Goal: Navigation & Orientation: Find specific page/section

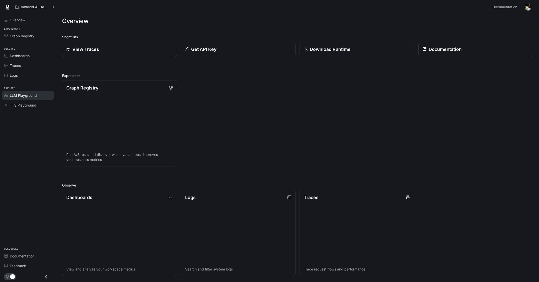
click at [26, 95] on span "LLM Playground" at bounding box center [23, 95] width 27 height 5
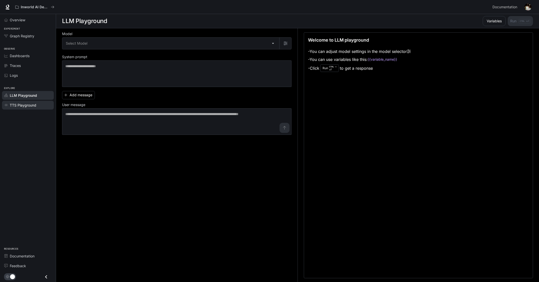
click at [28, 103] on span "TTS Playground" at bounding box center [23, 104] width 27 height 5
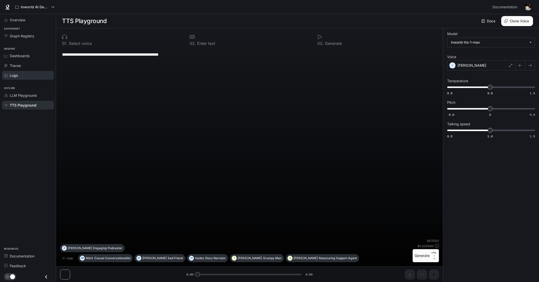
click at [18, 77] on span "Logs" at bounding box center [14, 75] width 8 height 5
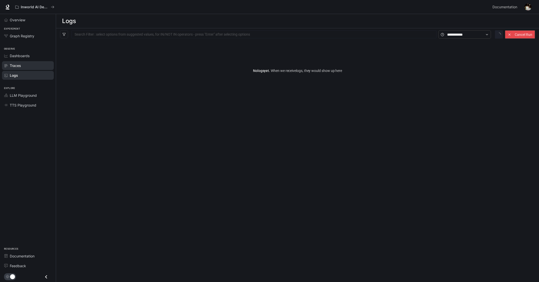
click at [14, 64] on span "Traces" at bounding box center [15, 65] width 11 height 5
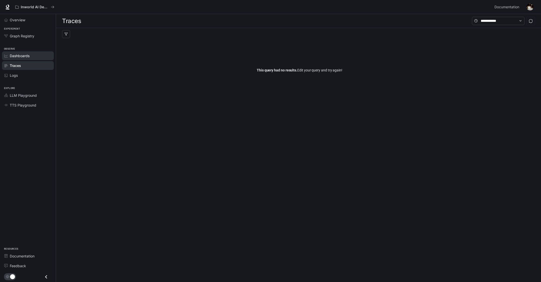
click at [14, 54] on span "Dashboards" at bounding box center [20, 55] width 20 height 5
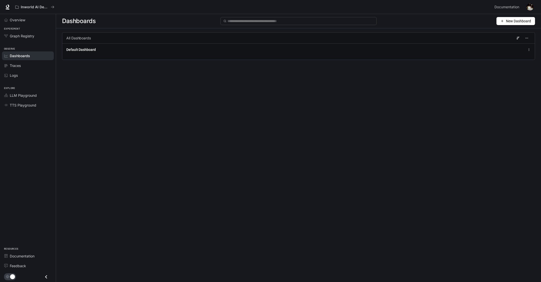
click at [145, 181] on div "Dashboards New Dashboard All Dashboards Default Dashboard" at bounding box center [298, 139] width 485 height 250
click at [520, 21] on span "New Dashboard" at bounding box center [518, 21] width 25 height 6
click at [318, 92] on div "Dashboards New Dashboard All Dashboards Default Dashboard" at bounding box center [298, 139] width 485 height 250
click at [23, 35] on span "Graph Registry" at bounding box center [22, 35] width 25 height 5
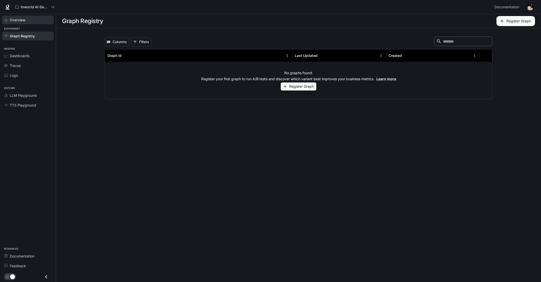
click at [19, 20] on span "Overview" at bounding box center [18, 19] width 16 height 5
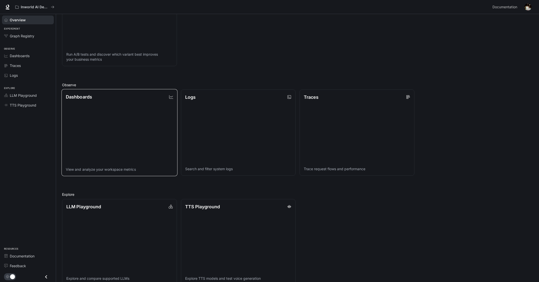
scroll to position [109, 0]
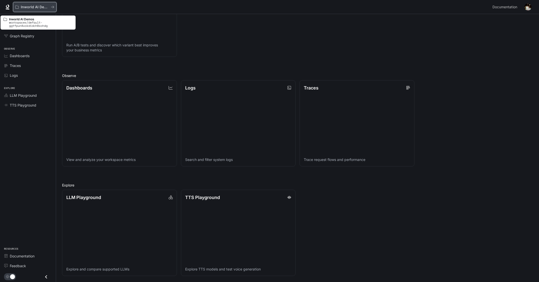
click at [53, 7] on icon "All workspaces" at bounding box center [53, 7] width 4 height 4
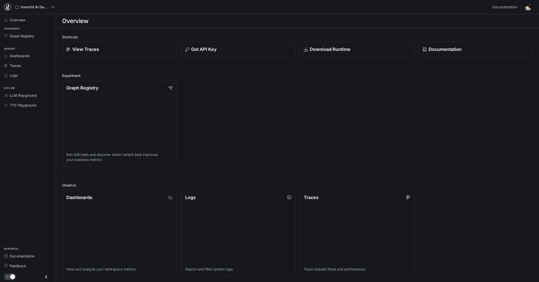
click at [6, 8] on icon at bounding box center [7, 7] width 5 height 5
click at [529, 5] on img "button" at bounding box center [528, 7] width 7 height 7
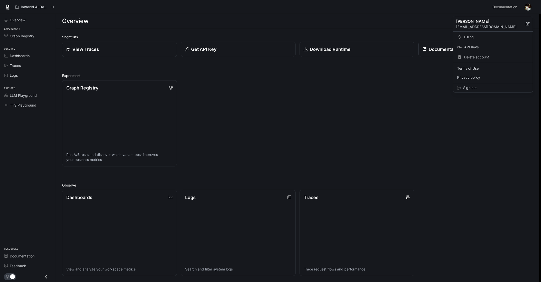
click at [471, 24] on p "[PERSON_NAME]" at bounding box center [487, 21] width 62 height 6
click at [523, 49] on button "Save" at bounding box center [522, 50] width 16 height 8
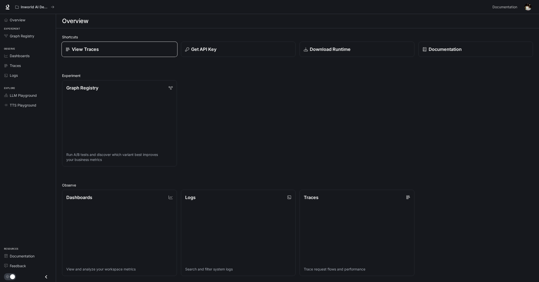
click at [107, 44] on link "View Traces" at bounding box center [120, 50] width 116 height 16
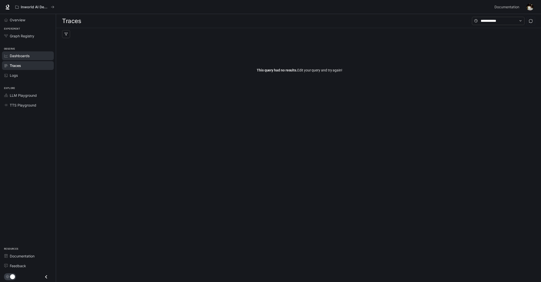
click at [34, 55] on div "Dashboards" at bounding box center [31, 55] width 42 height 5
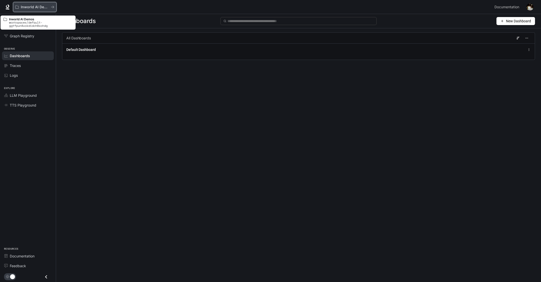
click at [53, 7] on icon "All workspaces" at bounding box center [53, 7] width 4 height 4
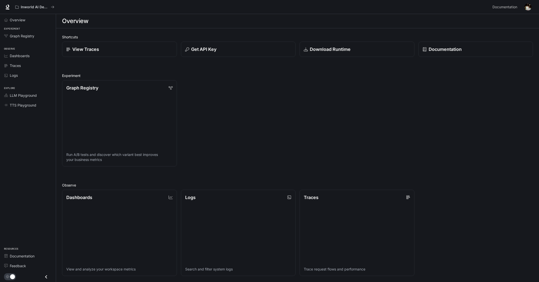
click at [532, 8] on img "button" at bounding box center [528, 7] width 7 height 7
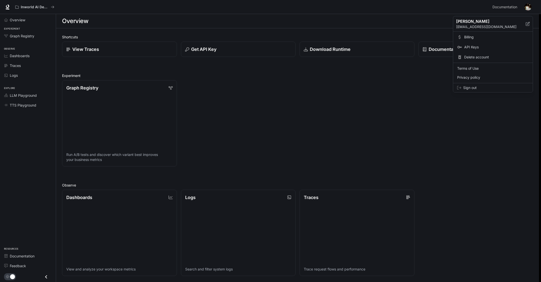
click at [471, 88] on span "Sign out" at bounding box center [496, 87] width 66 height 5
